Goal: Information Seeking & Learning: Understand process/instructions

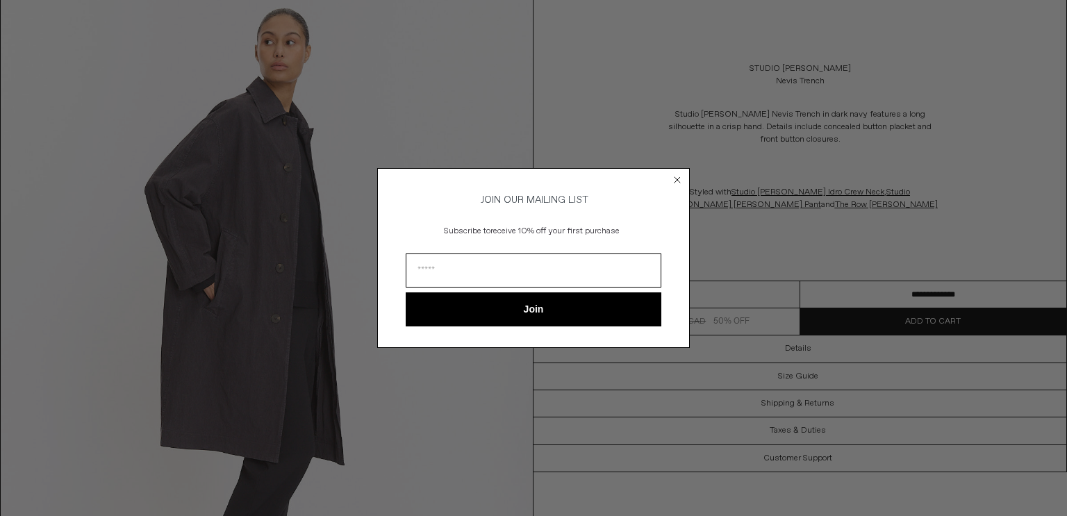
scroll to position [98, 0]
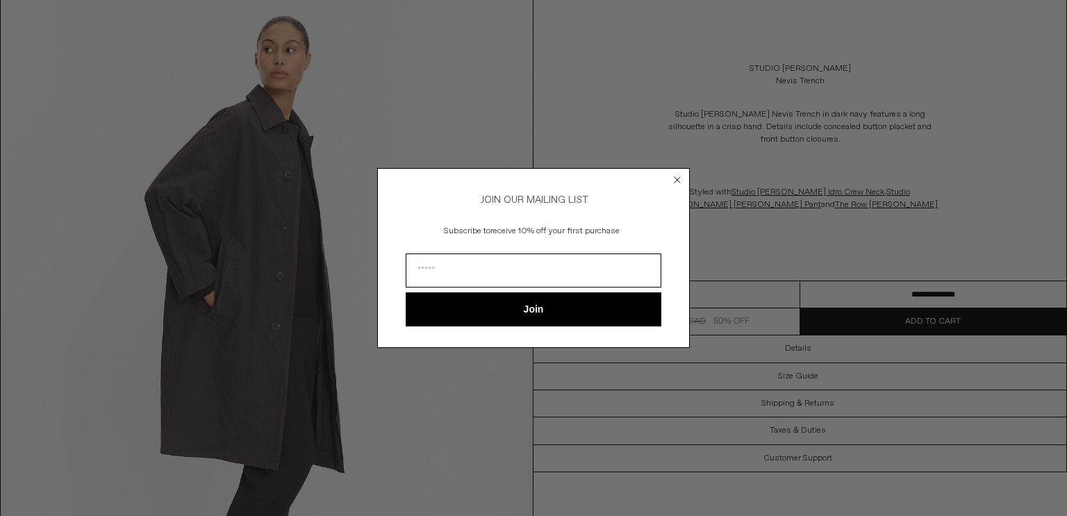
click at [677, 177] on icon "Close dialog" at bounding box center [678, 180] width 6 height 6
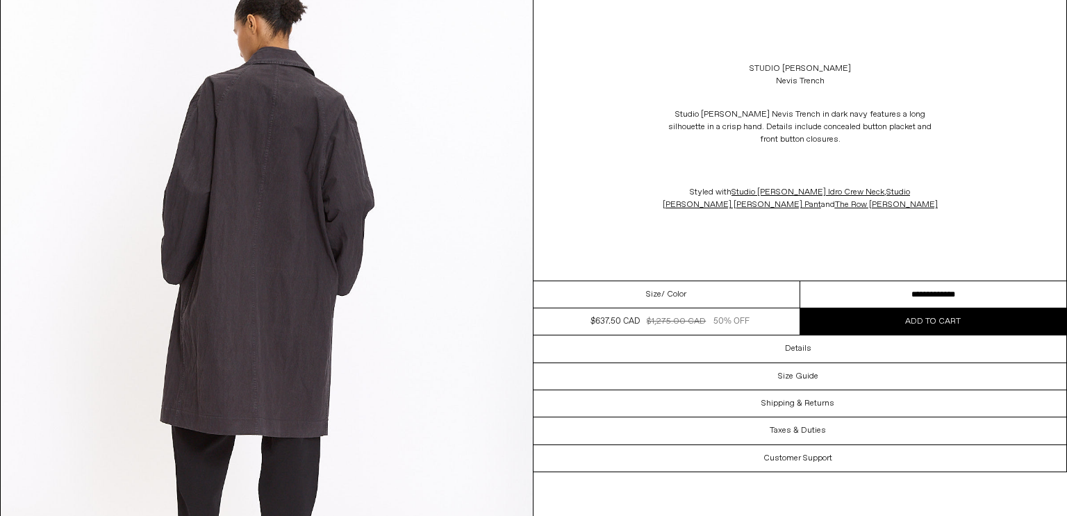
scroll to position [2804, 0]
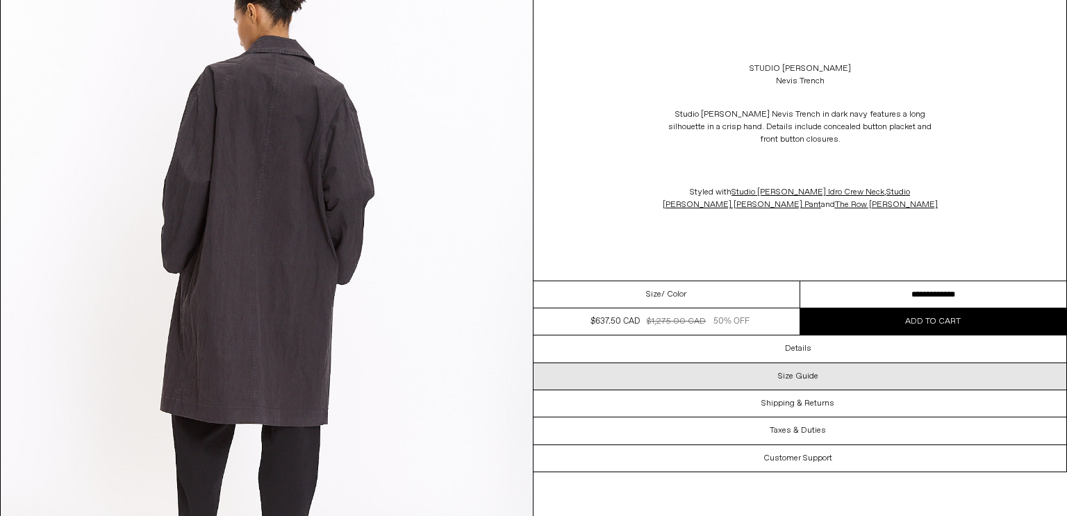
click at [816, 386] on div "Size Guide" at bounding box center [800, 376] width 533 height 26
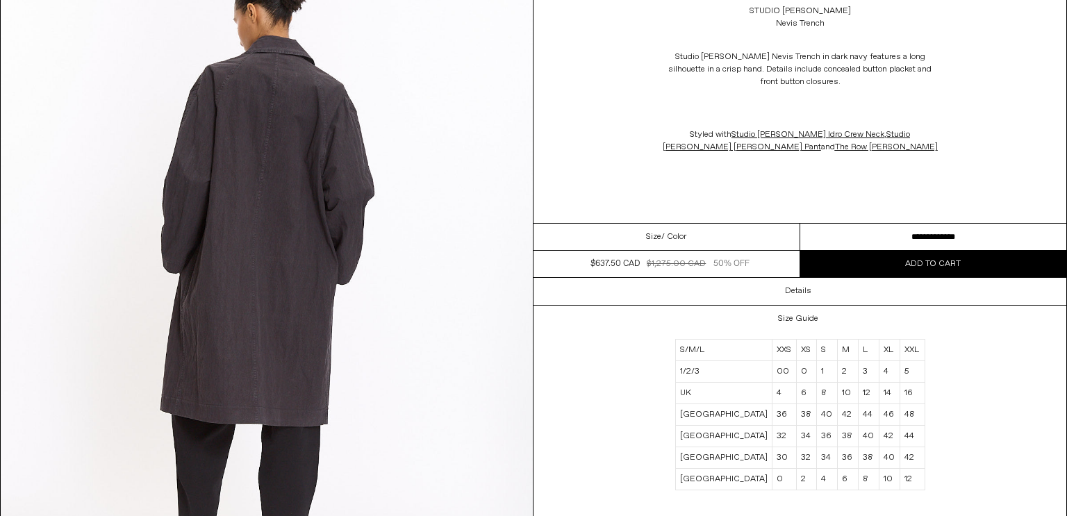
click at [859, 402] on td "12" at bounding box center [868, 393] width 21 height 22
click at [889, 488] on td "10" at bounding box center [889, 479] width 21 height 22
click at [917, 483] on td "12" at bounding box center [912, 479] width 24 height 22
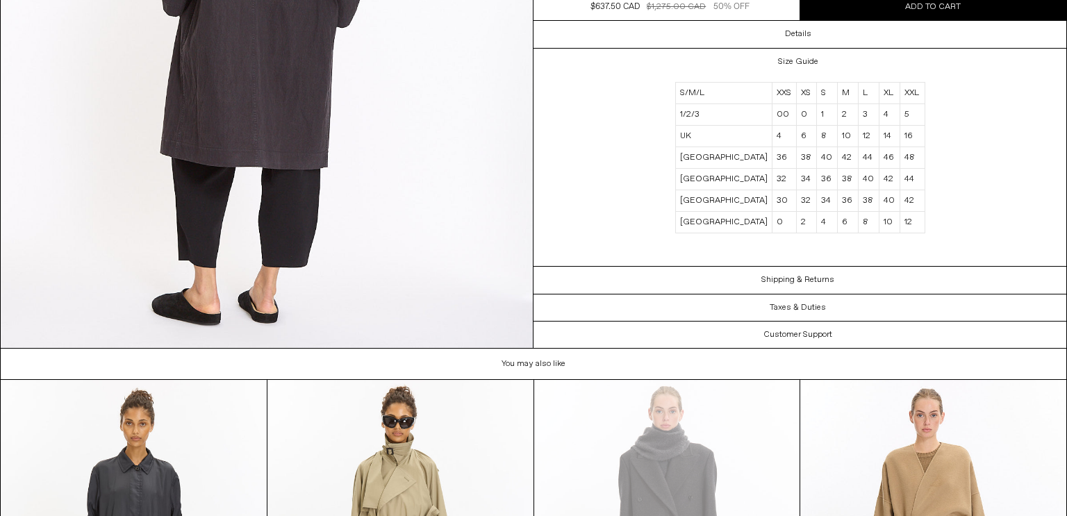
scroll to position [3061, 0]
